Goal: Information Seeking & Learning: Learn about a topic

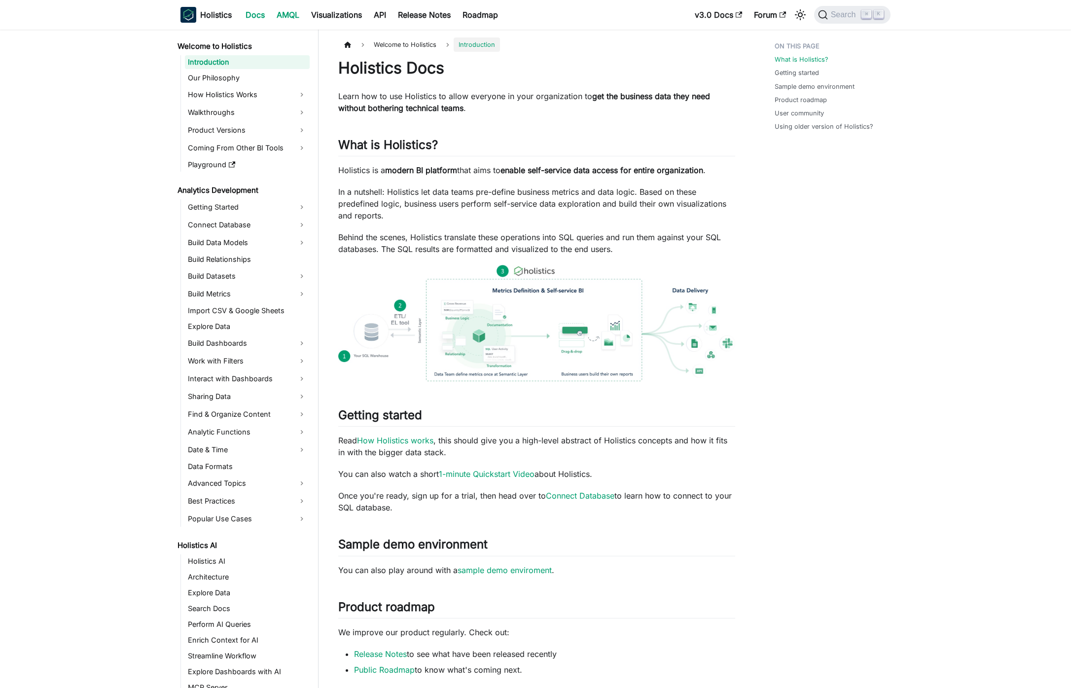
click at [287, 13] on link "AMQL" at bounding box center [288, 15] width 35 height 16
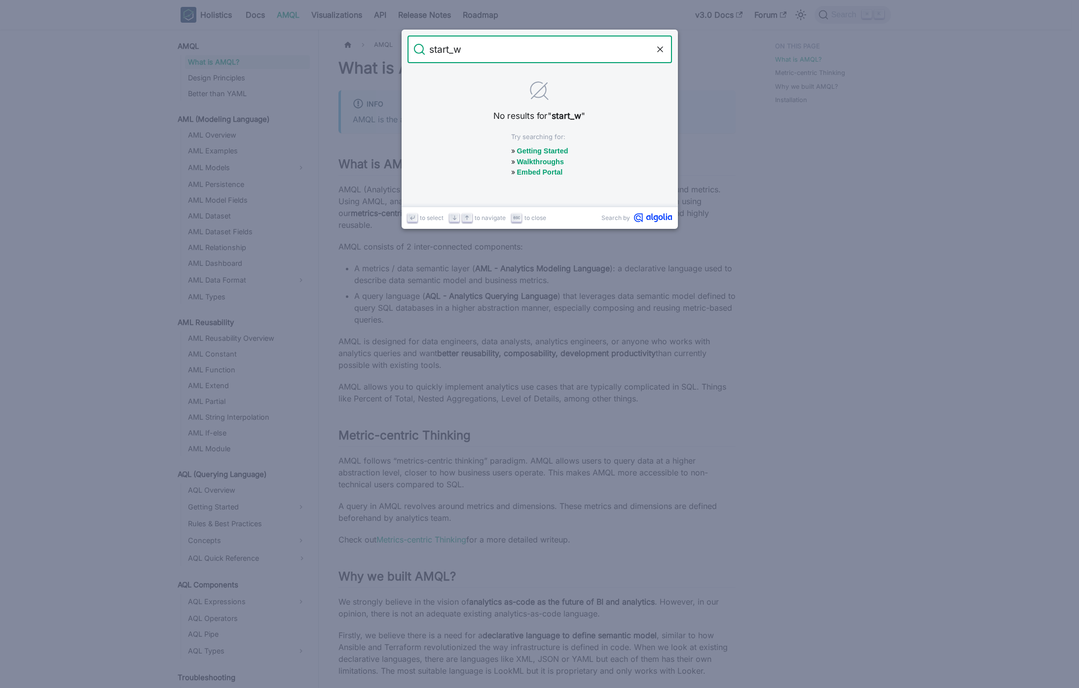
type input "start_"
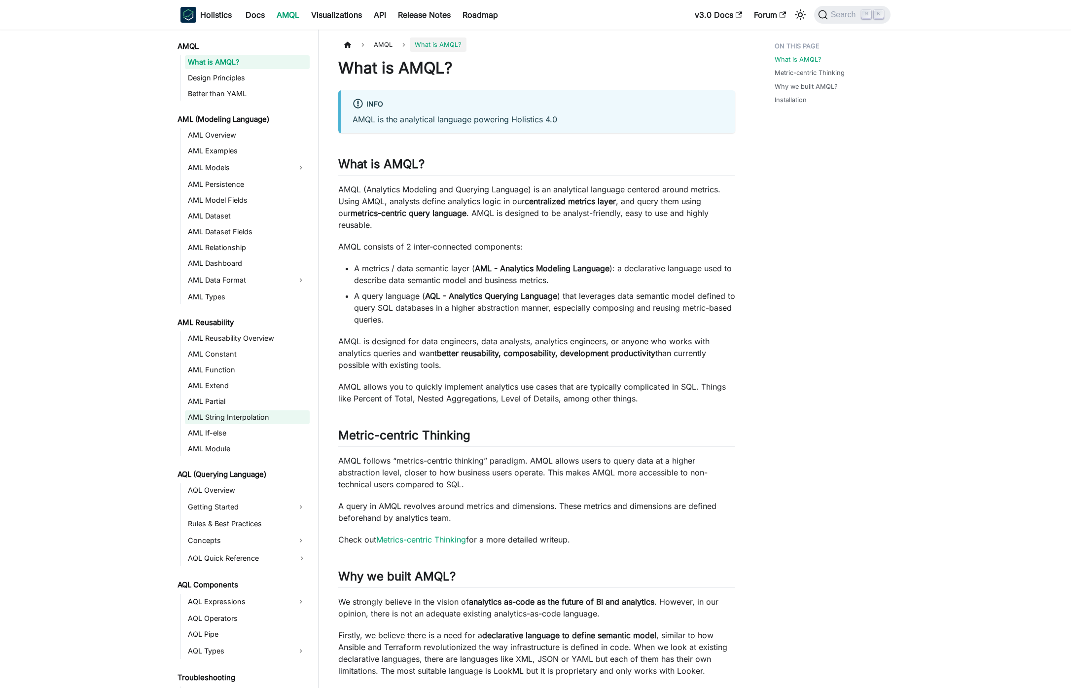
click at [264, 417] on link "AML String Interpolation" at bounding box center [247, 417] width 125 height 14
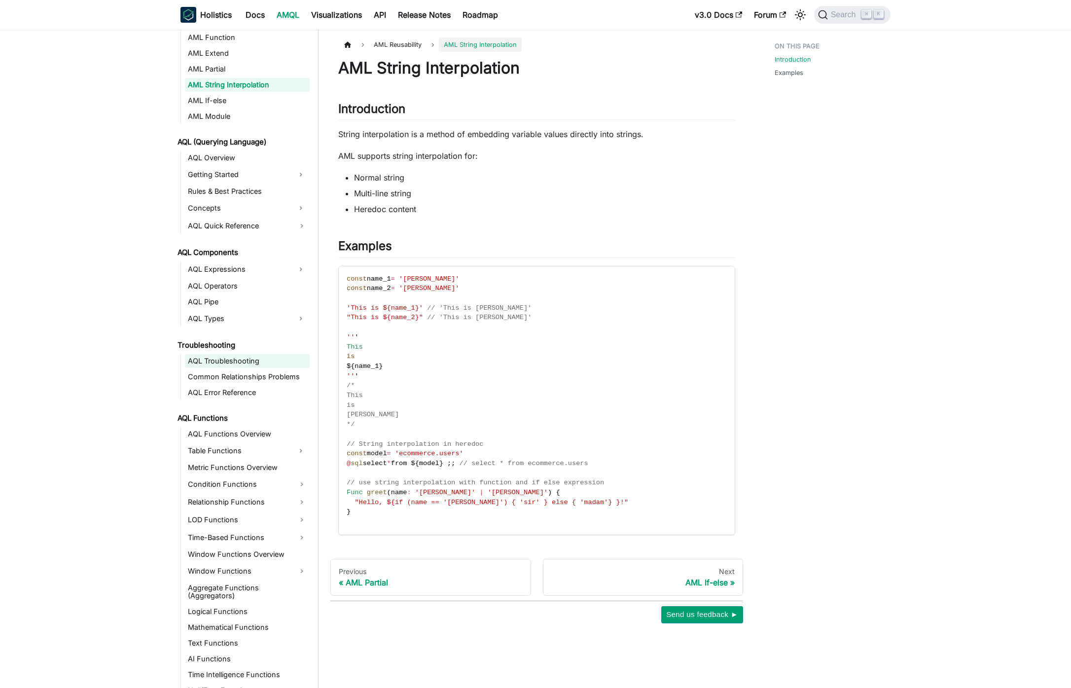
scroll to position [362, 0]
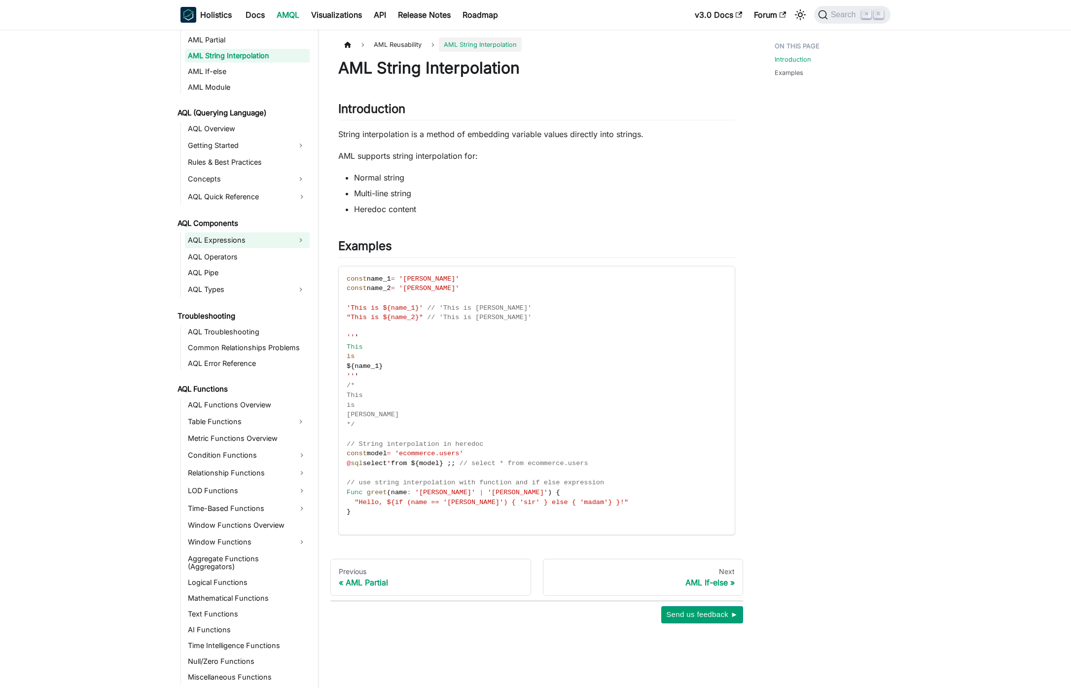
click at [244, 245] on link "AQL Expressions" at bounding box center [238, 240] width 107 height 16
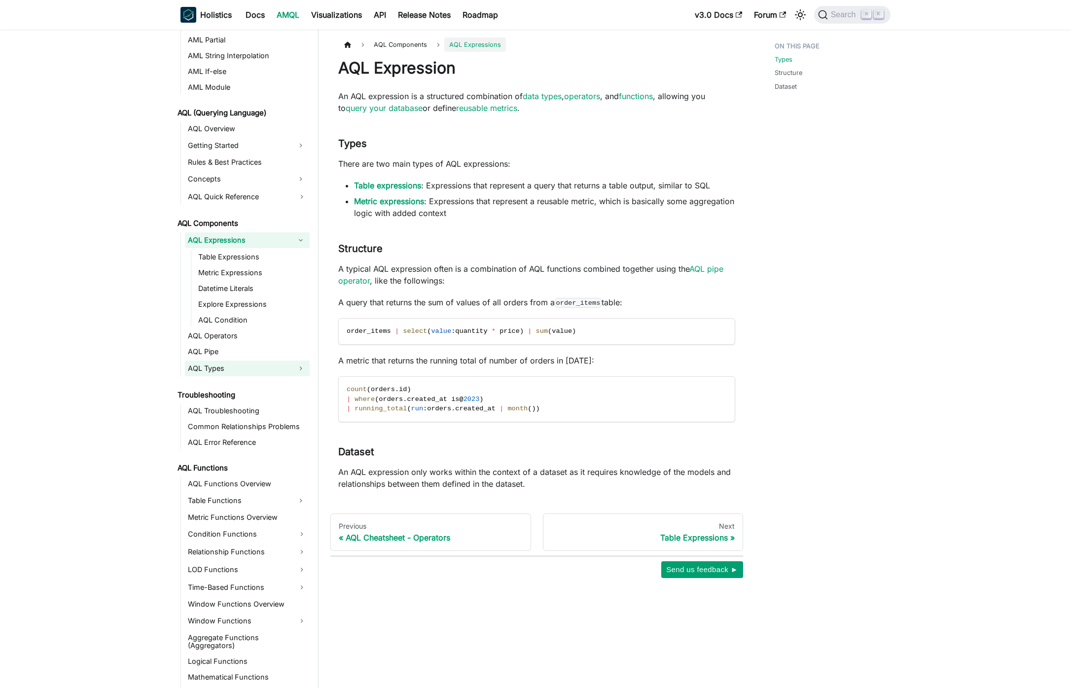
click at [243, 366] on link "AQL Types" at bounding box center [238, 369] width 107 height 16
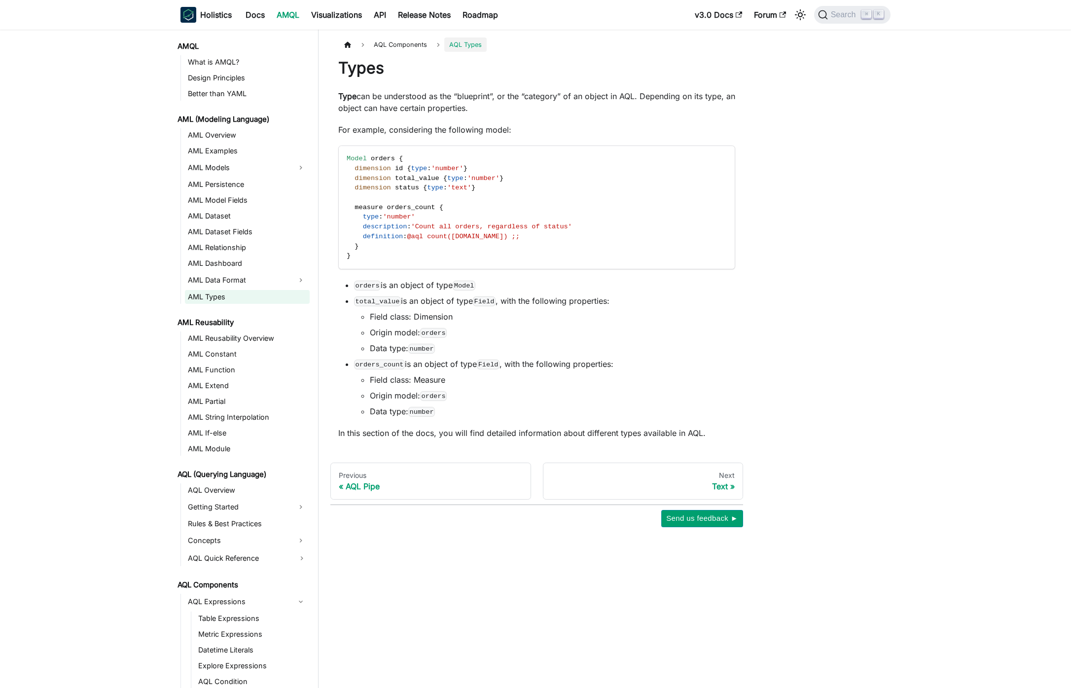
click at [232, 296] on link "AML Types" at bounding box center [247, 297] width 125 height 14
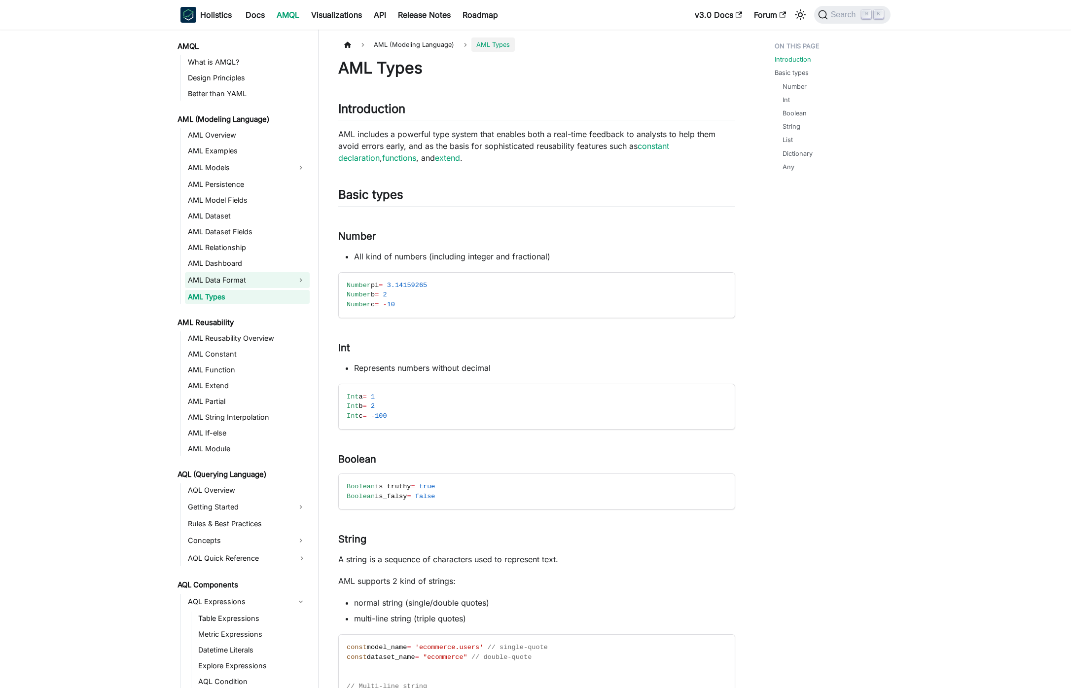
click at [238, 280] on link "AML Data Format" at bounding box center [238, 280] width 107 height 16
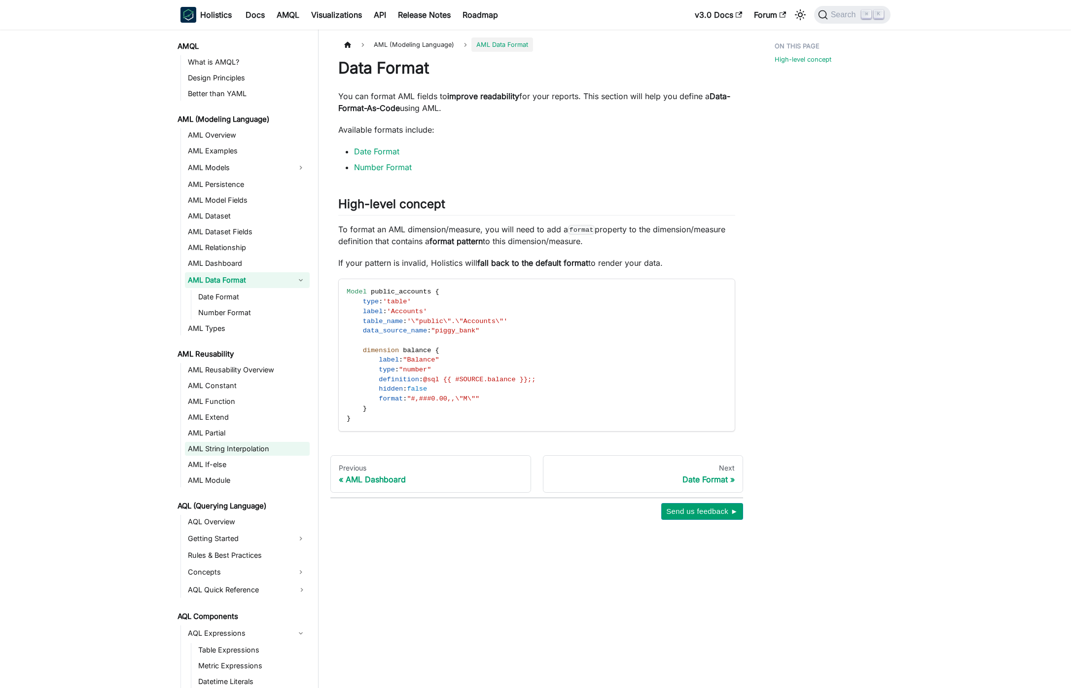
click at [246, 443] on link "AML String Interpolation" at bounding box center [247, 449] width 125 height 14
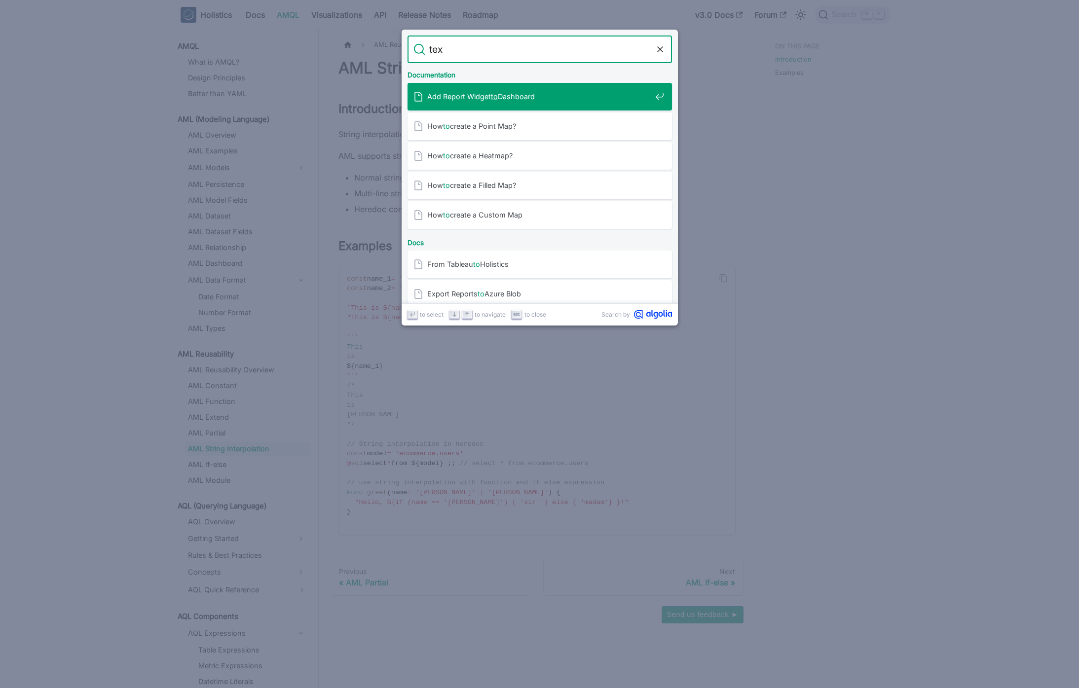
type input "text"
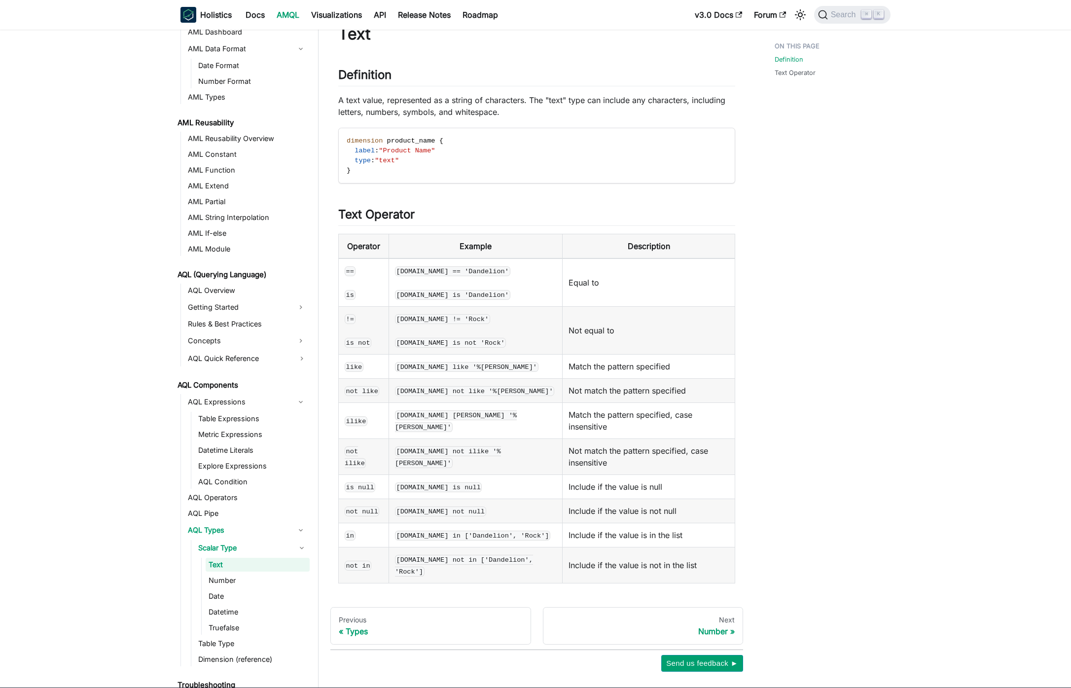
scroll to position [31, 0]
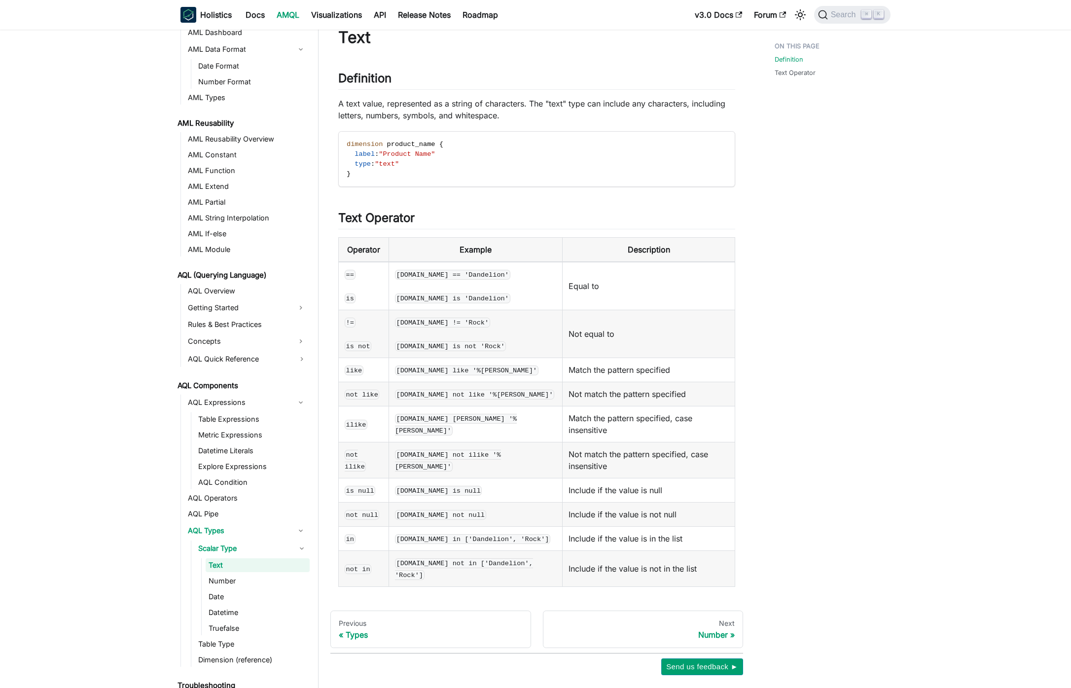
click at [357, 371] on code "like" at bounding box center [354, 371] width 19 height 10
copy code "like"
